Goal: Entertainment & Leisure: Consume media (video, audio)

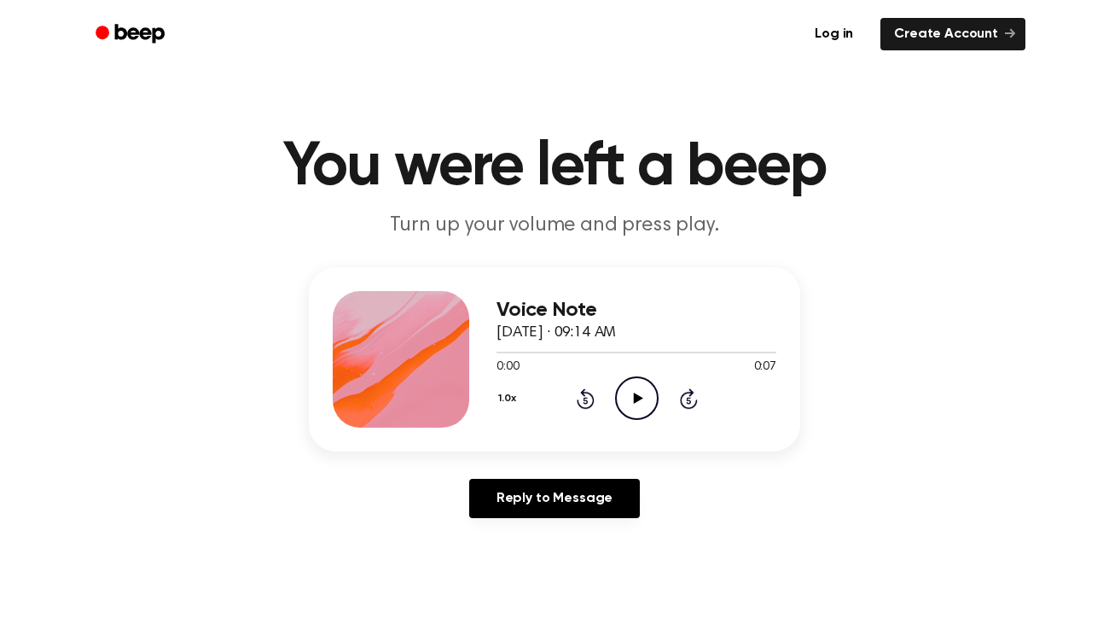
click at [632, 388] on icon "Play Audio" at bounding box center [637, 398] width 44 height 44
click at [632, 396] on icon "Play Audio" at bounding box center [637, 398] width 44 height 44
click at [630, 401] on icon "Play Audio" at bounding box center [637, 398] width 44 height 44
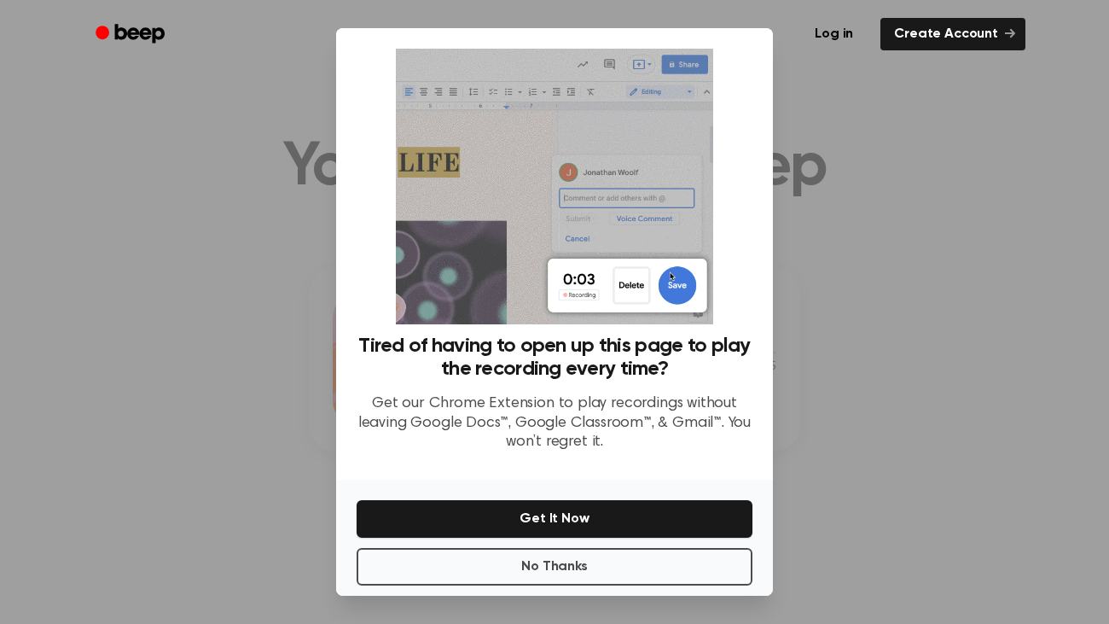
click at [862, 428] on div at bounding box center [554, 312] width 1109 height 624
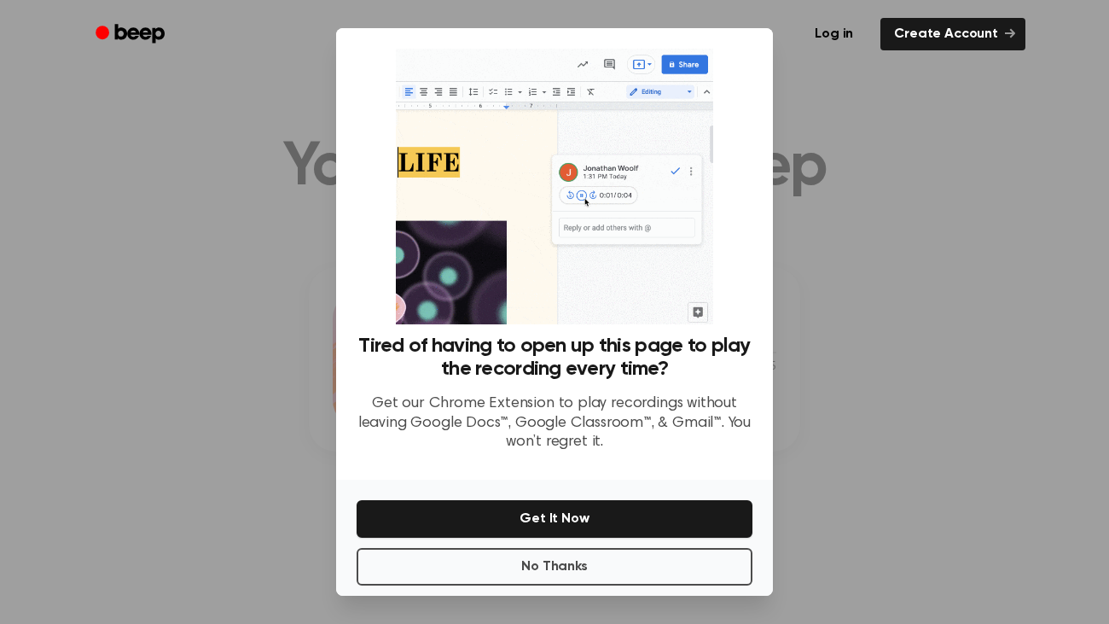
click at [983, 293] on div at bounding box center [554, 312] width 1109 height 624
click at [900, 243] on div at bounding box center [554, 312] width 1109 height 624
click at [619, 511] on button "Get It Now" at bounding box center [555, 519] width 396 height 38
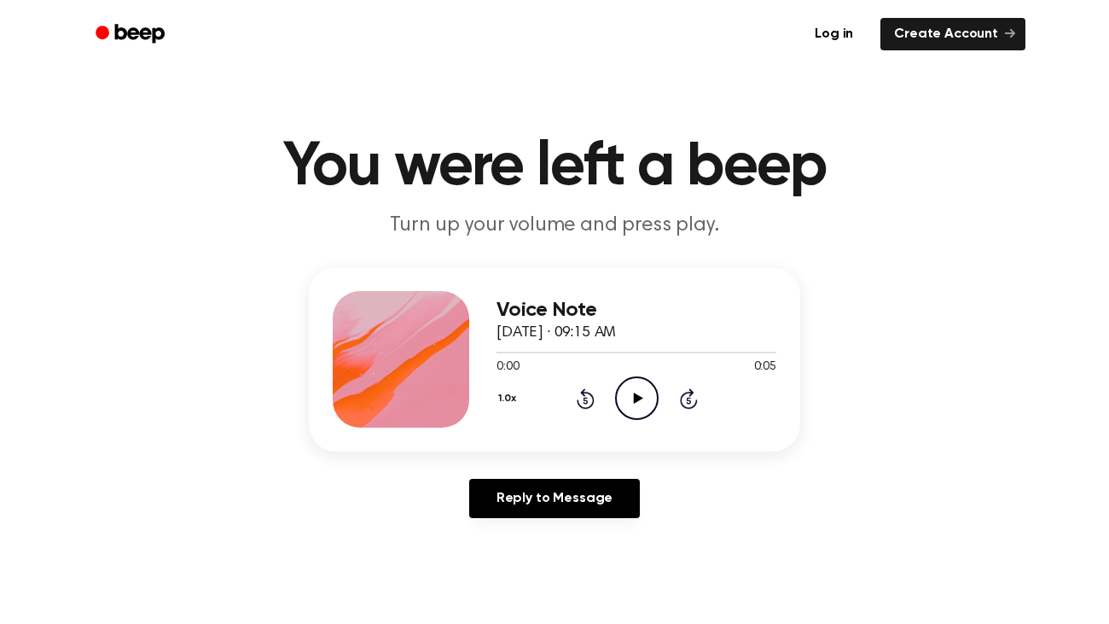
click at [635, 393] on icon "Play Audio" at bounding box center [637, 398] width 44 height 44
click at [629, 387] on icon "Play Audio" at bounding box center [637, 398] width 44 height 44
click at [636, 394] on icon "Play Audio" at bounding box center [637, 398] width 44 height 44
click at [655, 389] on circle at bounding box center [637, 398] width 42 height 42
click at [633, 396] on icon at bounding box center [637, 397] width 9 height 11
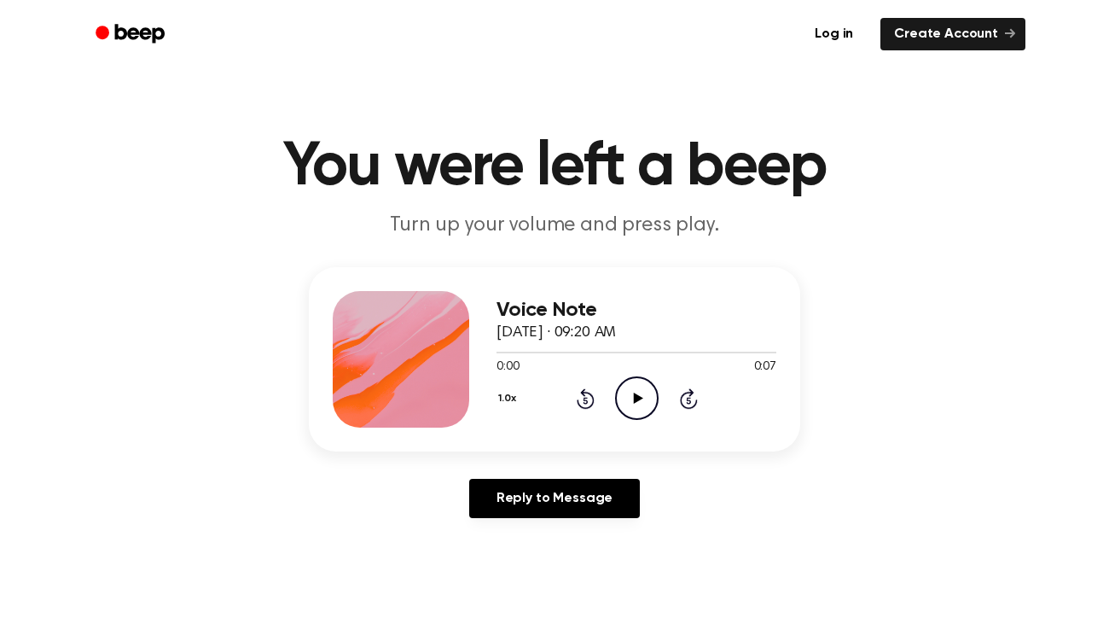
click at [634, 398] on icon at bounding box center [637, 397] width 9 height 11
click at [643, 406] on icon "Play Audio" at bounding box center [637, 398] width 44 height 44
click at [642, 404] on icon "Play Audio" at bounding box center [637, 398] width 44 height 44
click at [627, 391] on icon "Play Audio" at bounding box center [637, 398] width 44 height 44
